Goal: Task Accomplishment & Management: Manage account settings

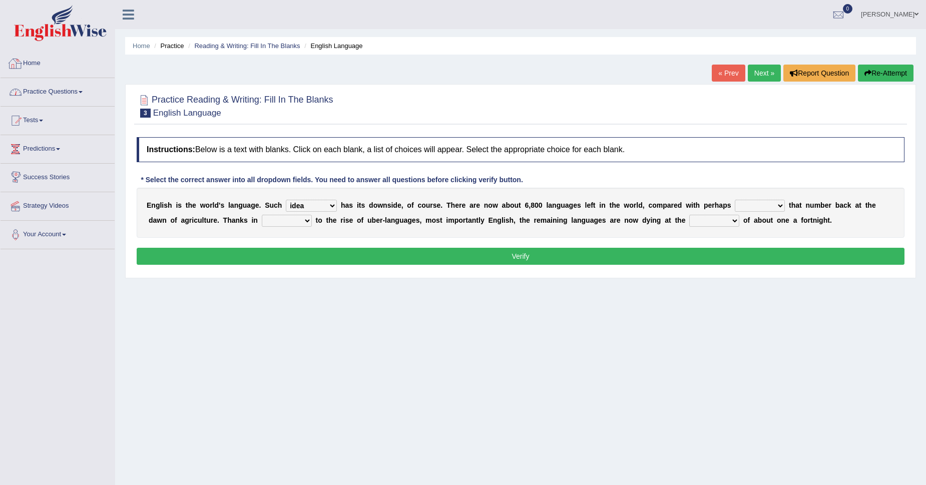
select select "idea"
click at [904, 17] on link "Eduard" at bounding box center [889, 13] width 73 height 26
click at [858, 115] on link "Log out" at bounding box center [871, 119] width 108 height 23
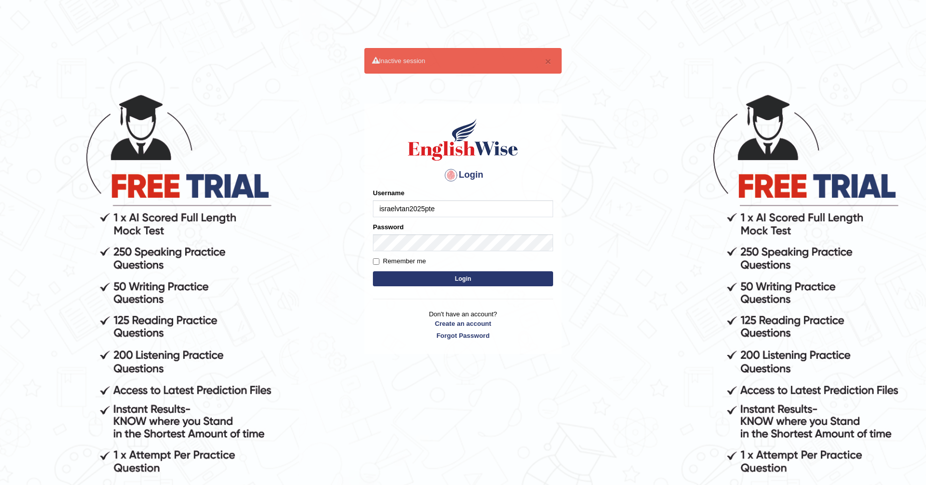
type input "israelvtan2025pte"
click at [507, 255] on form "Please fix the following errors: Username israelvtan2025pte Password Remember m…" at bounding box center [463, 238] width 180 height 101
click at [373, 271] on button "Login" at bounding box center [463, 278] width 180 height 15
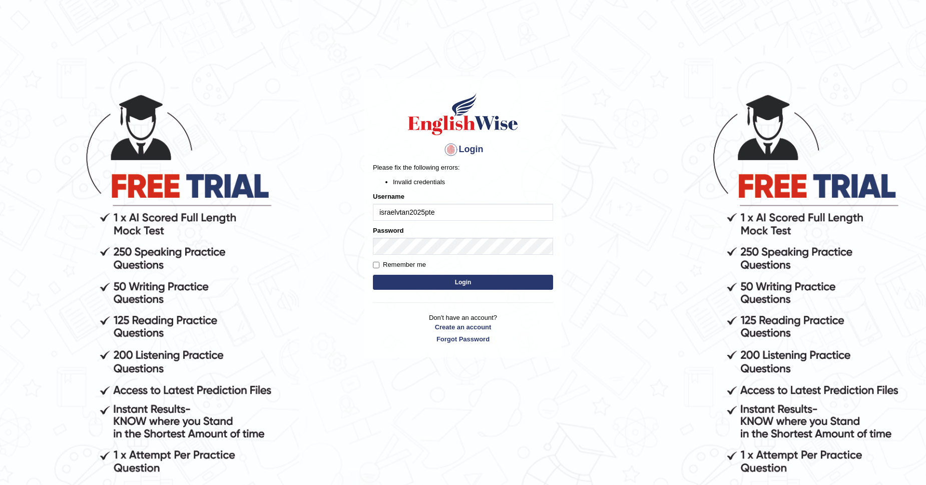
click at [455, 214] on input "israelvtan2025pte" at bounding box center [463, 212] width 180 height 17
type input "israelvtan2006pte"
click at [484, 283] on button "Login" at bounding box center [463, 282] width 180 height 15
click at [466, 208] on input "israelvtan2006pte" at bounding box center [463, 212] width 180 height 17
type input "israelvtanpte2025"
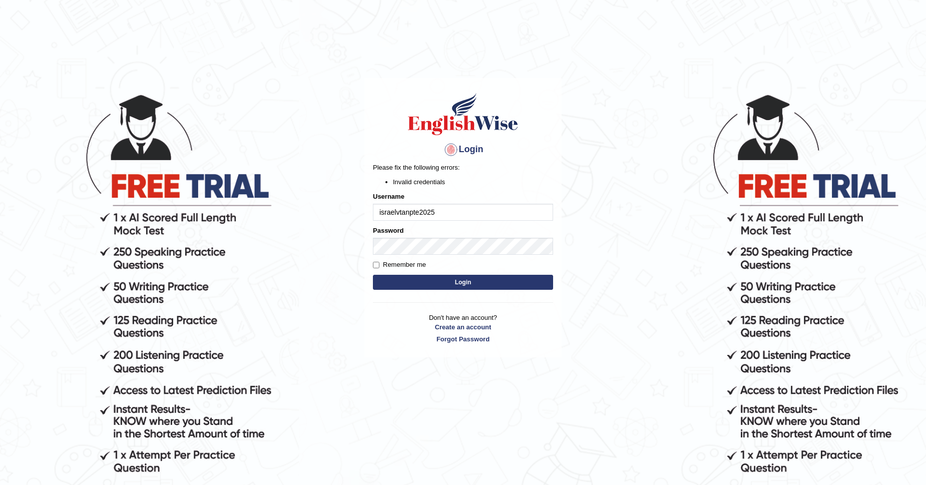
click at [506, 282] on button "Login" at bounding box center [463, 282] width 180 height 15
click at [373, 275] on button "Login" at bounding box center [463, 282] width 180 height 15
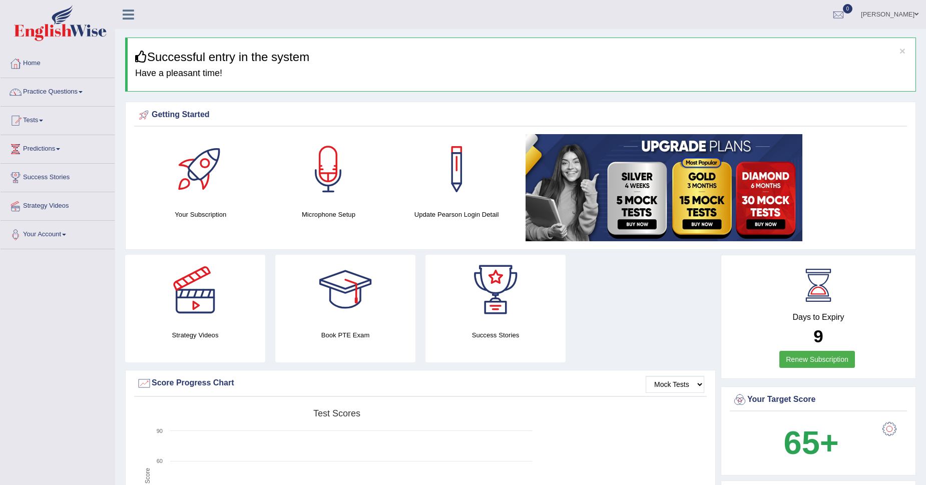
click at [917, 15] on span at bounding box center [916, 14] width 4 height 7
click at [58, 99] on link "Practice Questions" at bounding box center [58, 90] width 114 height 25
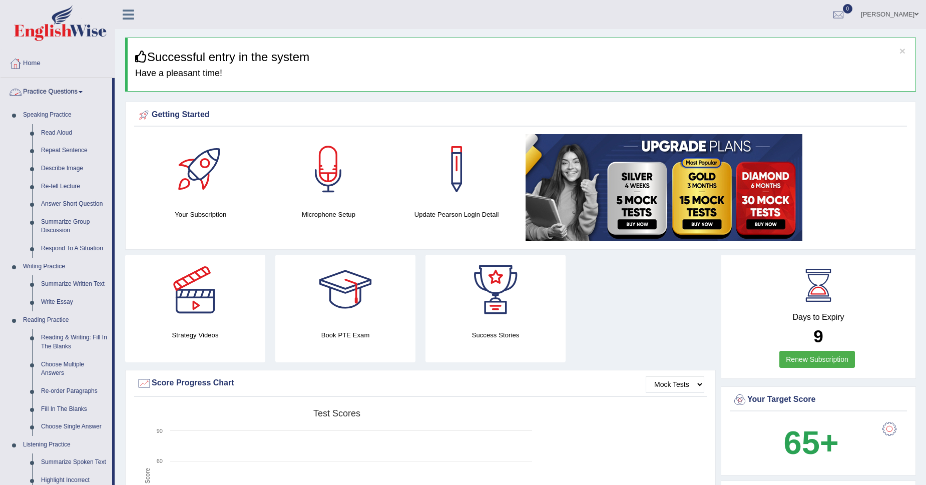
click at [45, 91] on link "Practice Questions" at bounding box center [57, 90] width 112 height 25
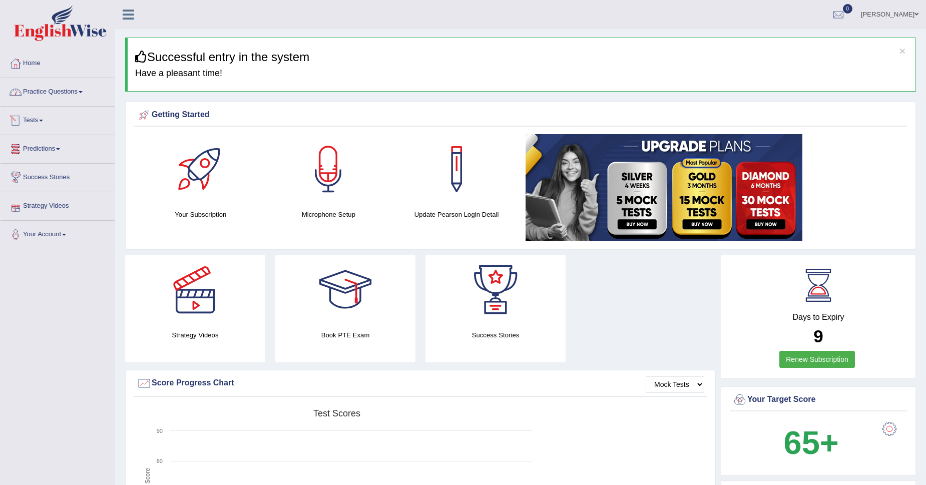
click at [45, 95] on link "Practice Questions" at bounding box center [58, 90] width 114 height 25
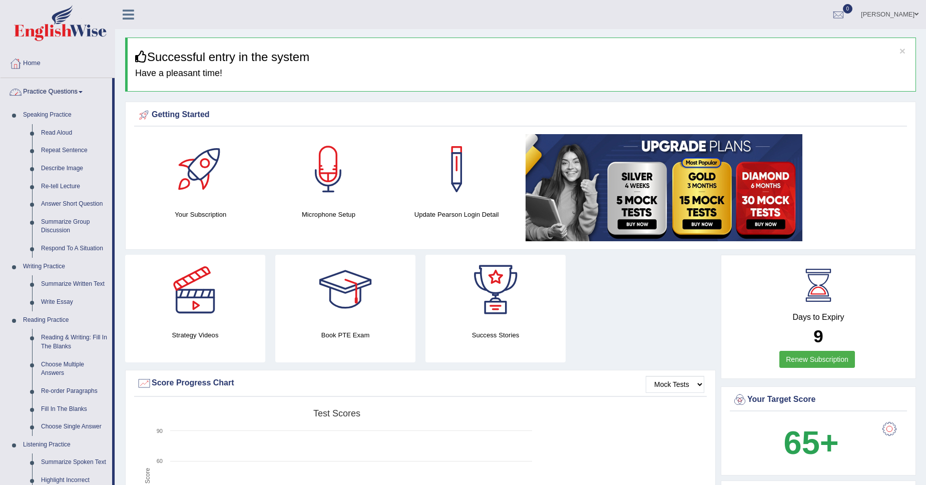
click at [47, 89] on link "Practice Questions" at bounding box center [57, 90] width 112 height 25
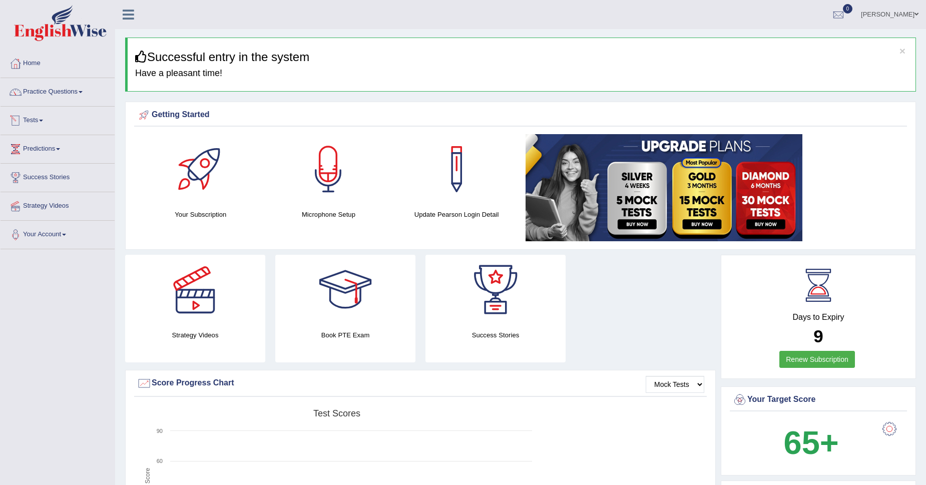
click at [39, 122] on link "Tests" at bounding box center [58, 119] width 114 height 25
click at [78, 147] on link "Take Practice Sectional Test" at bounding box center [66, 144] width 94 height 18
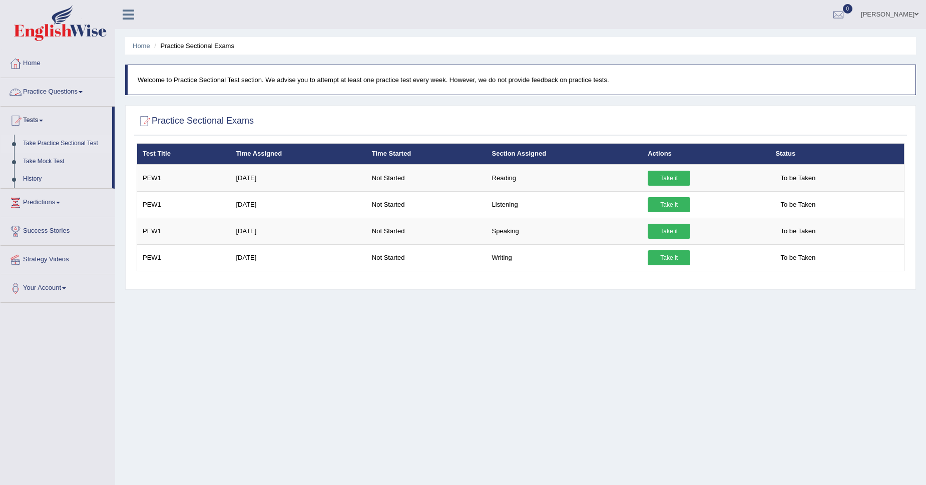
click at [70, 88] on link "Practice Questions" at bounding box center [58, 90] width 114 height 25
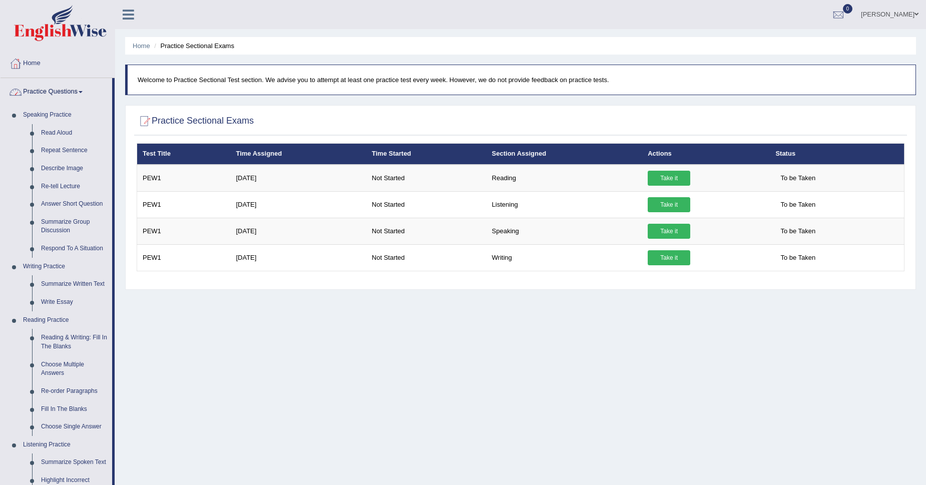
click at [33, 62] on link "Home" at bounding box center [58, 62] width 114 height 25
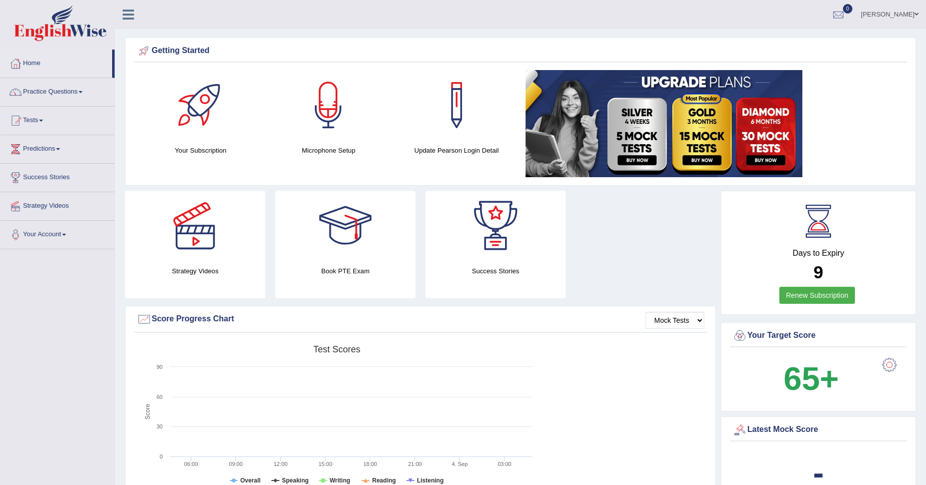
click at [60, 149] on span at bounding box center [58, 149] width 4 height 2
click at [914, 16] on span at bounding box center [916, 14] width 4 height 7
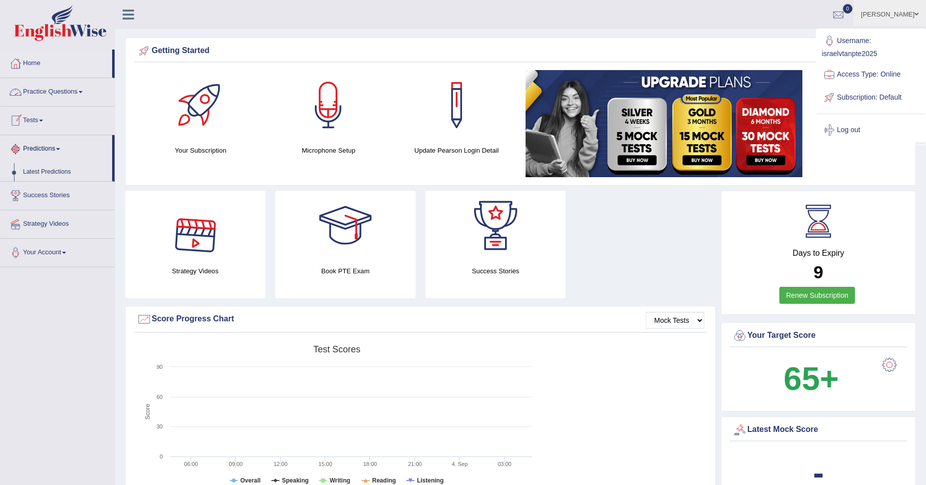
click at [80, 93] on link "Practice Questions" at bounding box center [58, 90] width 114 height 25
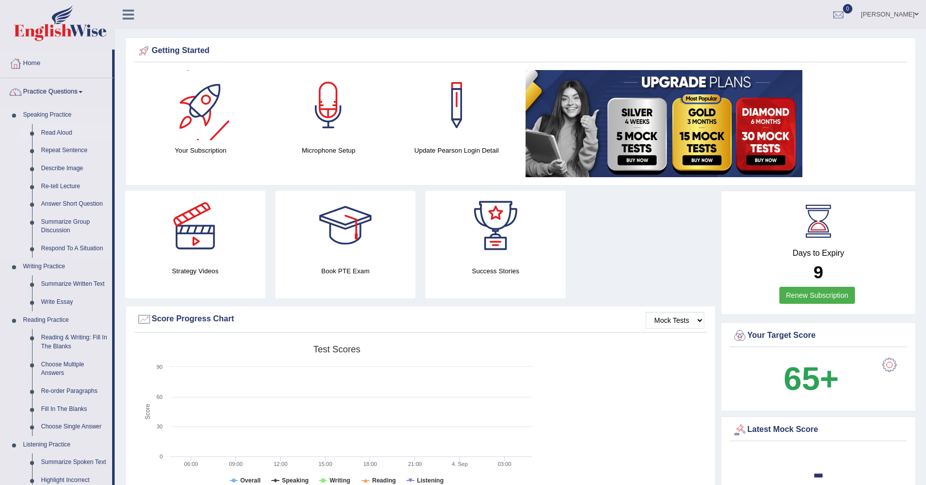
click at [60, 133] on link "Read Aloud" at bounding box center [75, 133] width 76 height 18
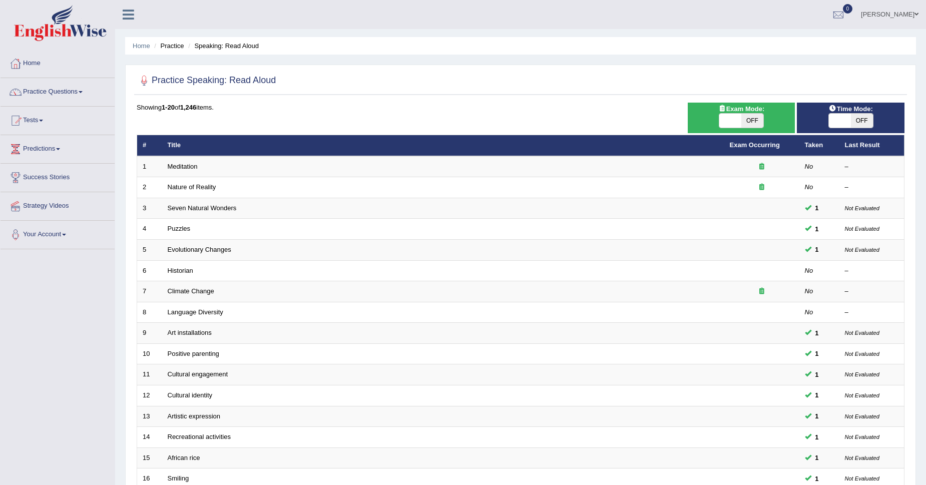
click at [917, 15] on span at bounding box center [916, 14] width 4 height 7
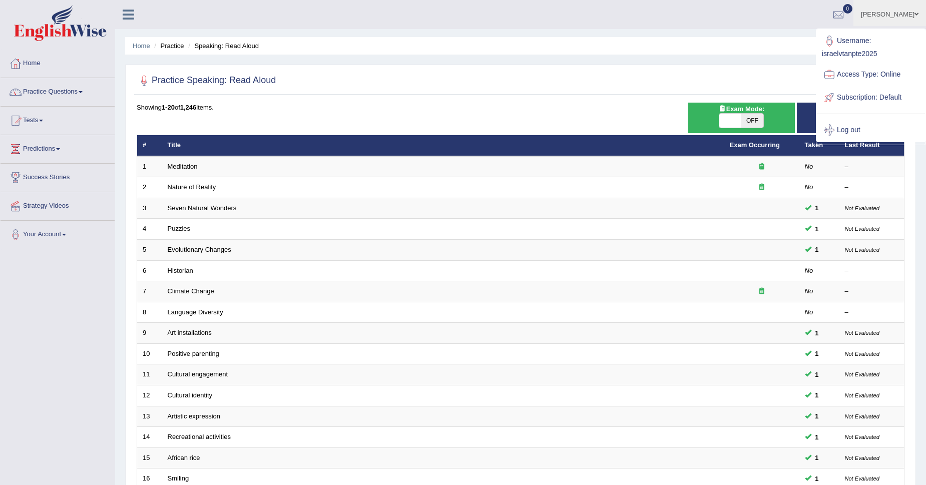
click at [852, 130] on link "Log out" at bounding box center [871, 130] width 108 height 23
